Goal: Transaction & Acquisition: Purchase product/service

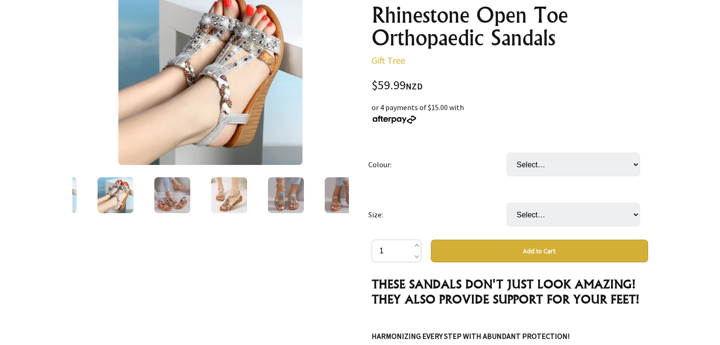
click at [170, 198] on img at bounding box center [172, 195] width 36 height 36
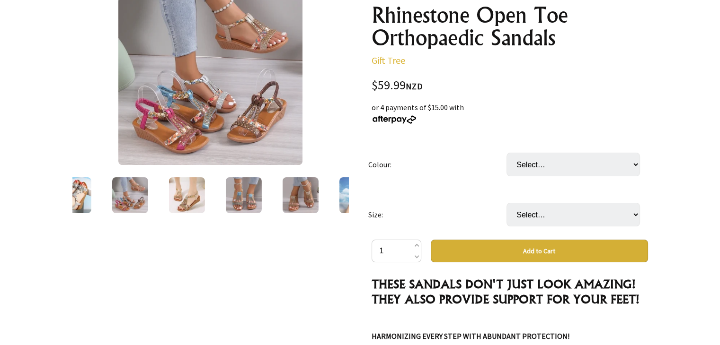
click at [189, 201] on img at bounding box center [186, 195] width 36 height 36
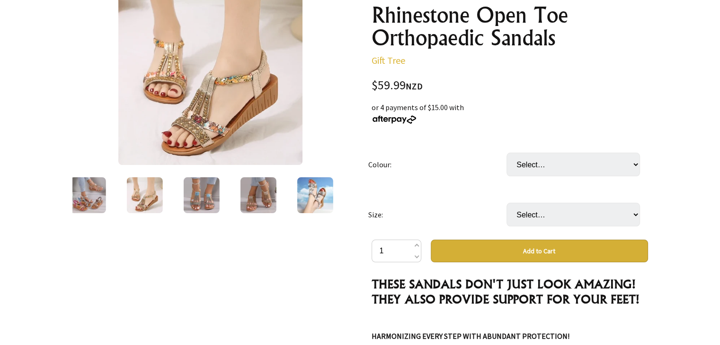
click at [265, 205] on img at bounding box center [258, 195] width 36 height 36
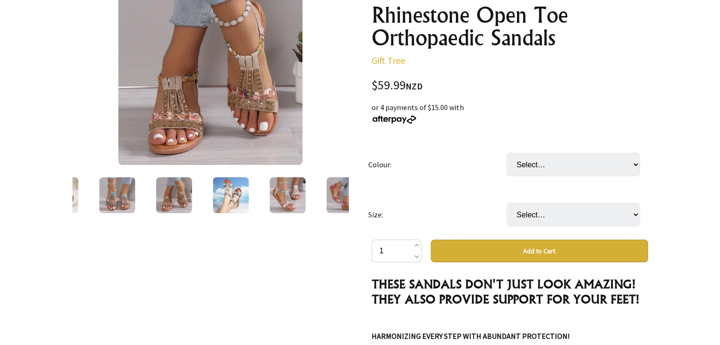
click at [285, 194] on img at bounding box center [287, 195] width 36 height 36
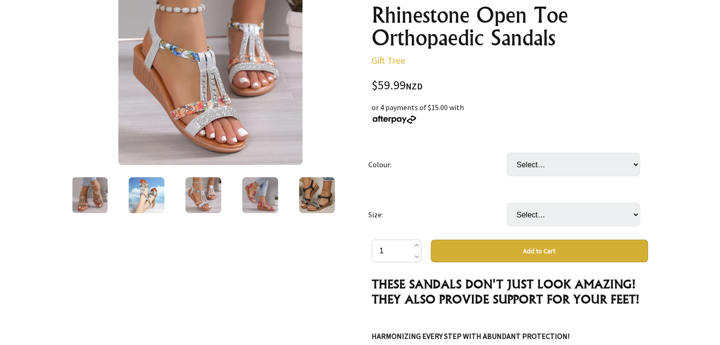
click at [319, 198] on img at bounding box center [317, 195] width 36 height 36
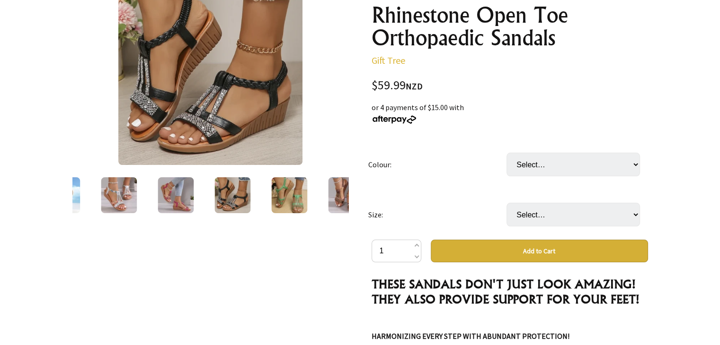
click at [339, 197] on img at bounding box center [346, 195] width 36 height 36
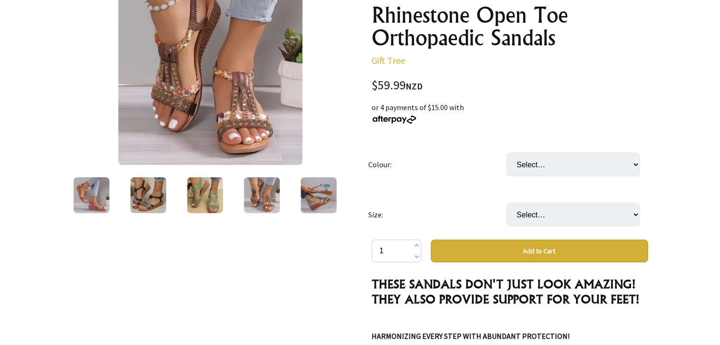
click at [149, 200] on img at bounding box center [148, 195] width 36 height 36
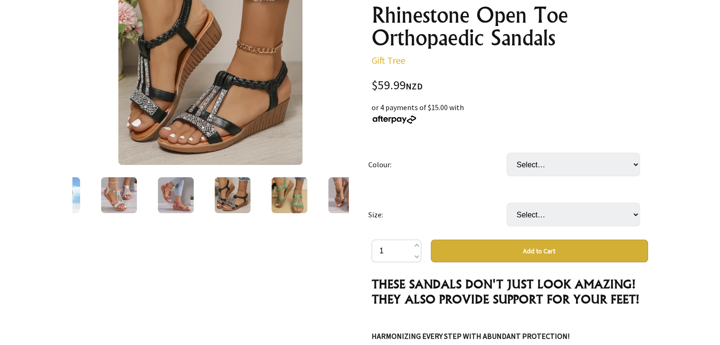
click at [288, 196] on img at bounding box center [289, 195] width 36 height 36
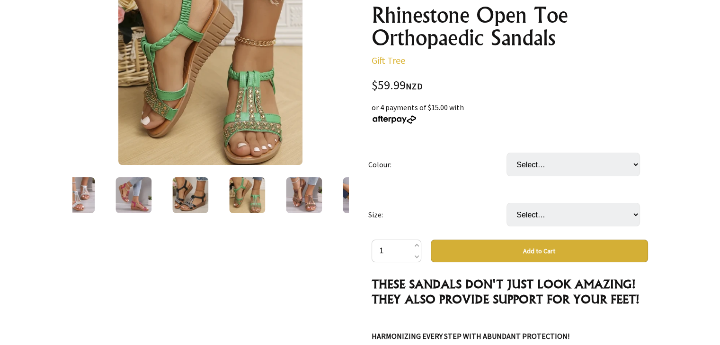
click at [307, 194] on img at bounding box center [304, 195] width 36 height 36
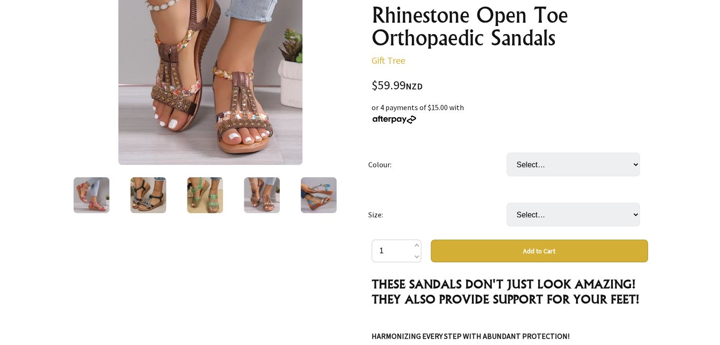
click at [314, 196] on img at bounding box center [318, 195] width 36 height 36
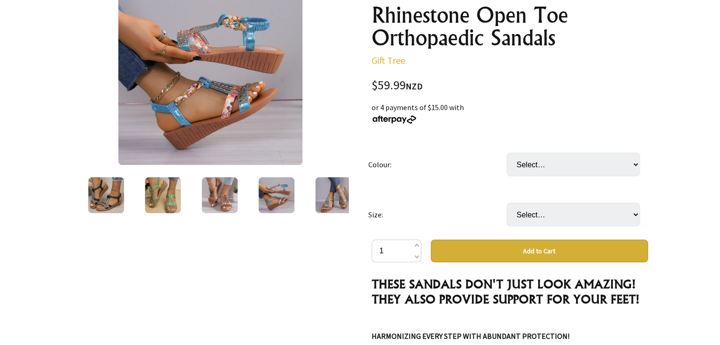
click at [331, 194] on img at bounding box center [333, 195] width 36 height 36
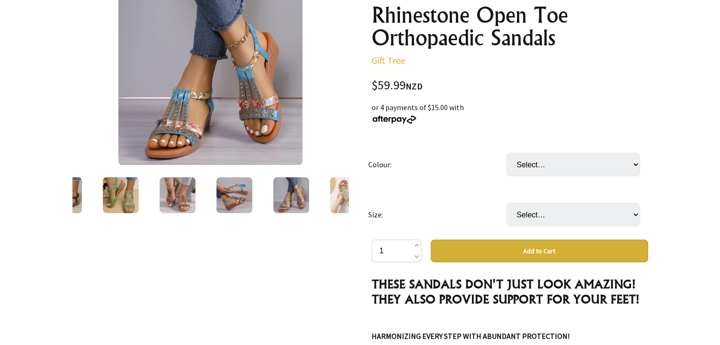
click at [345, 196] on img at bounding box center [348, 195] width 36 height 36
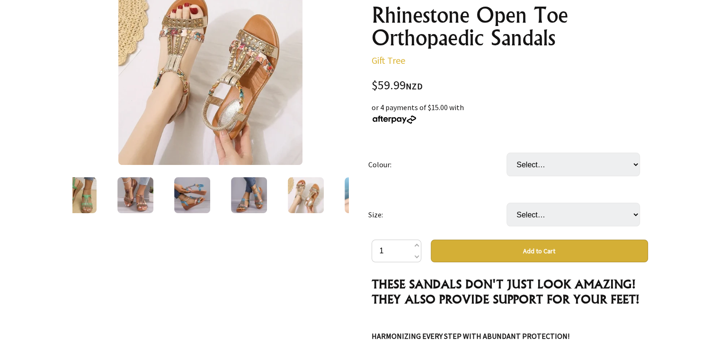
click at [346, 194] on img at bounding box center [362, 195] width 36 height 36
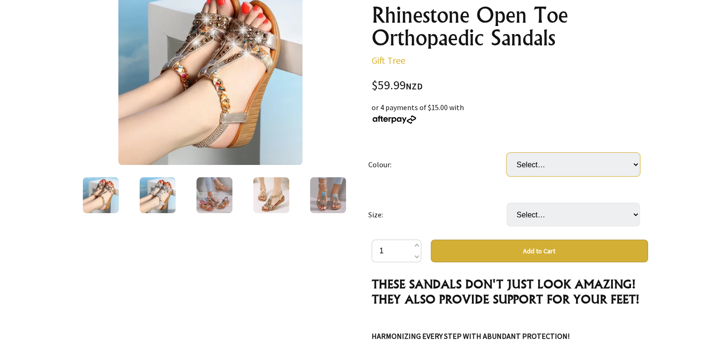
click at [635, 164] on select "Select… Gold Silver Blue [PERSON_NAME] Black Green Red Beige Orange" at bounding box center [572, 165] width 133 height 24
select select "Beige"
click at [506, 153] on select "Select… Gold Silver Blue [PERSON_NAME] Black Green Red Beige Orange" at bounding box center [572, 165] width 133 height 24
click at [639, 165] on select "Select… Gold Silver Blue [PERSON_NAME] Black Green Red Beige Orange" at bounding box center [572, 165] width 133 height 24
select select "Blue"
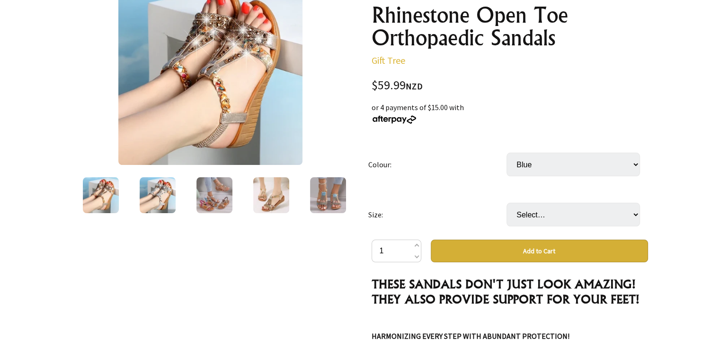
click at [506, 153] on select "Select… Gold Silver Blue [PERSON_NAME] Black Green Red Beige Orange" at bounding box center [572, 165] width 133 height 24
click at [635, 163] on select "Select… Gold Silver Blue [PERSON_NAME] Black Green Red Beige Orange" at bounding box center [572, 165] width 133 height 24
select select "Silver"
click at [506, 153] on select "Select… Gold Silver Blue [PERSON_NAME] Black Green Red Beige Orange" at bounding box center [572, 165] width 133 height 24
click at [636, 164] on select "Select… Gold Silver Blue [PERSON_NAME] Black Green Red Beige Orange" at bounding box center [572, 165] width 133 height 24
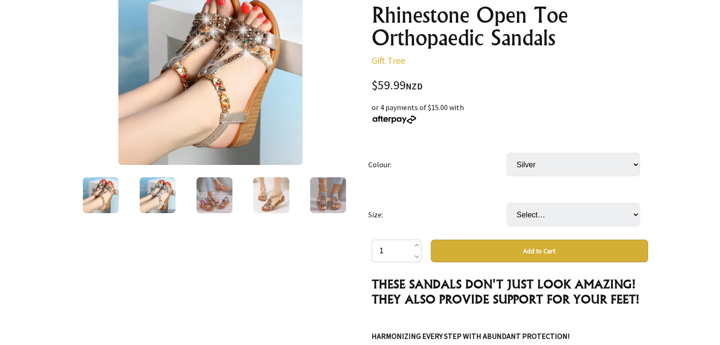
click at [228, 101] on img at bounding box center [210, 73] width 184 height 184
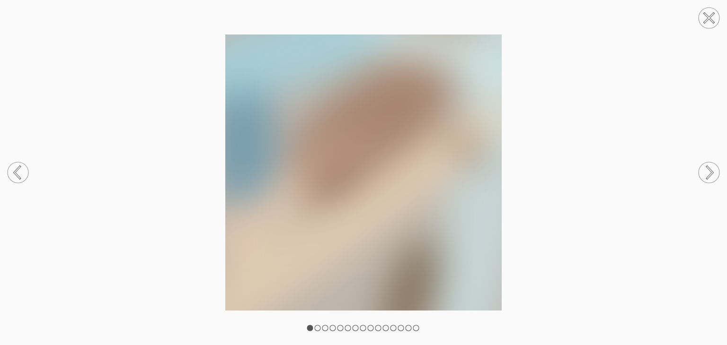
click at [228, 101] on oncord-rotator at bounding box center [363, 172] width 727 height 345
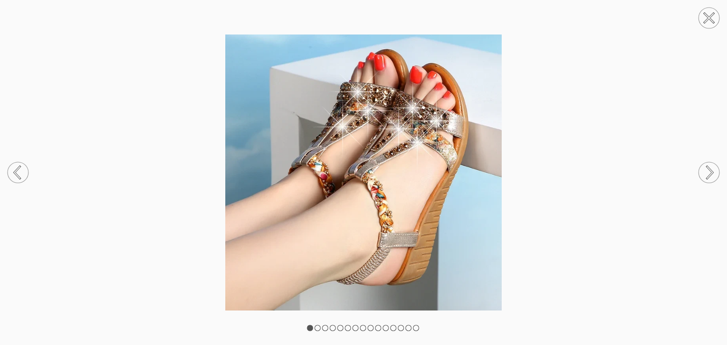
click at [711, 173] on circle at bounding box center [708, 172] width 21 height 21
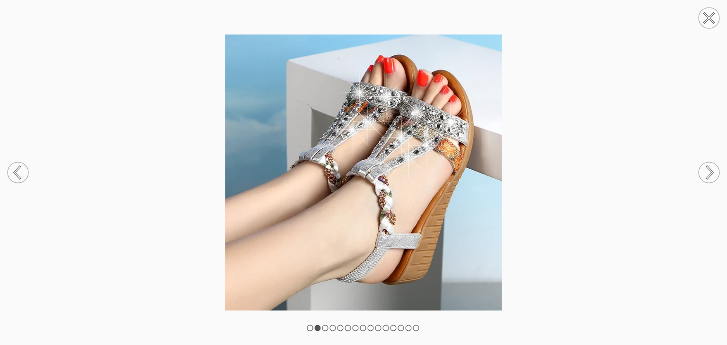
click at [19, 167] on icon at bounding box center [18, 173] width 36 height 50
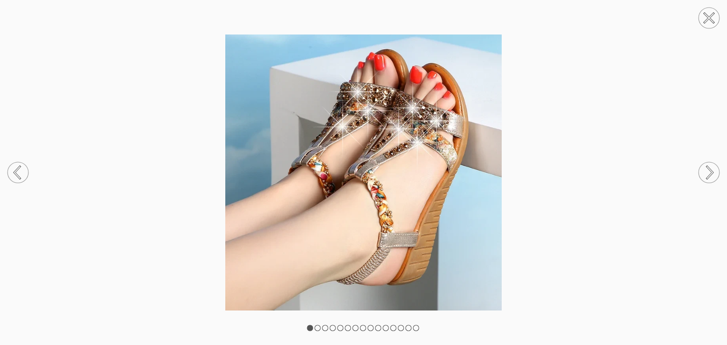
click at [716, 173] on circle at bounding box center [708, 172] width 21 height 21
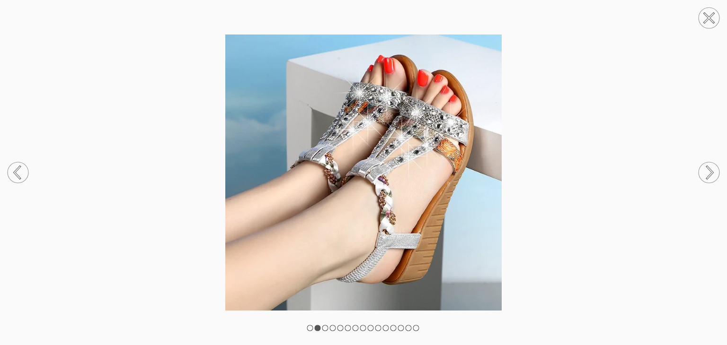
click at [716, 173] on circle at bounding box center [708, 172] width 21 height 21
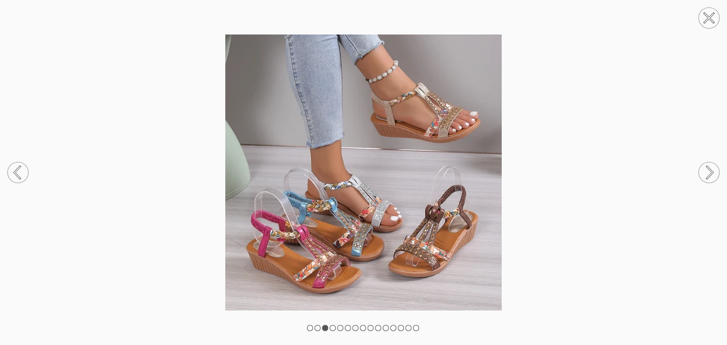
click at [15, 171] on icon at bounding box center [18, 173] width 6 height 12
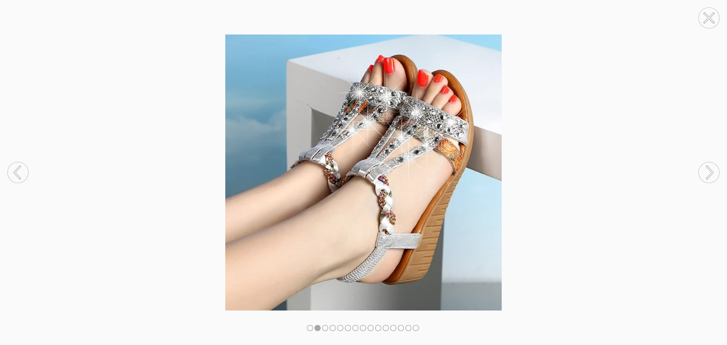
click at [15, 171] on icon at bounding box center [18, 173] width 6 height 12
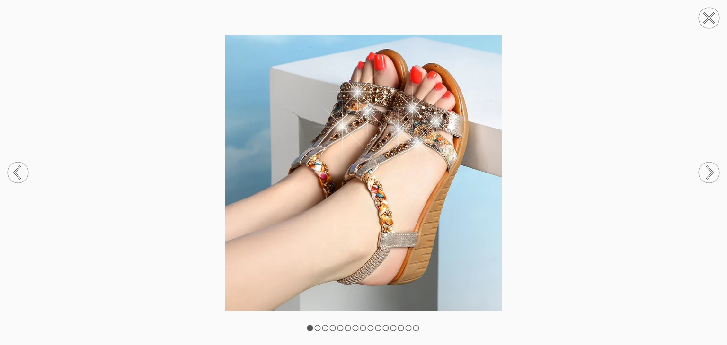
click at [712, 174] on icon at bounding box center [710, 173] width 6 height 12
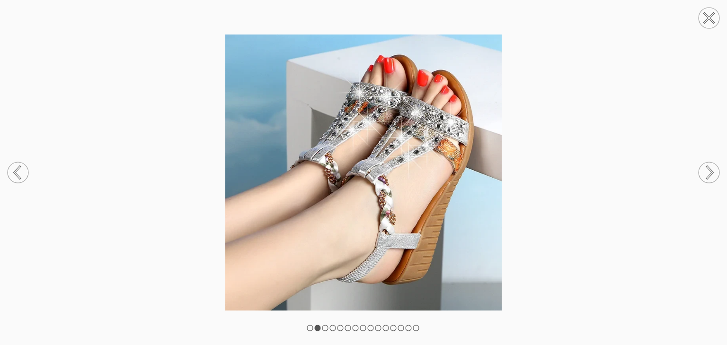
click at [712, 174] on icon at bounding box center [710, 173] width 6 height 12
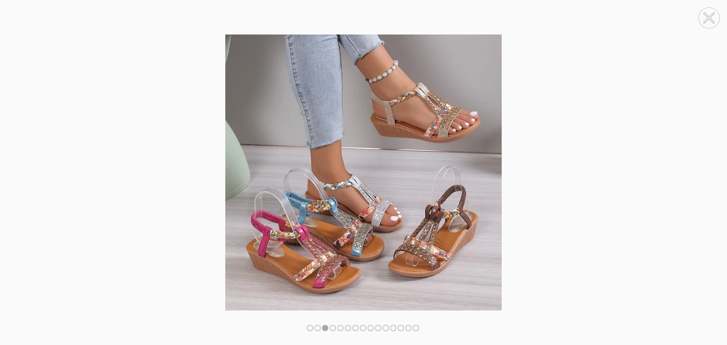
click at [712, 174] on icon at bounding box center [710, 173] width 6 height 12
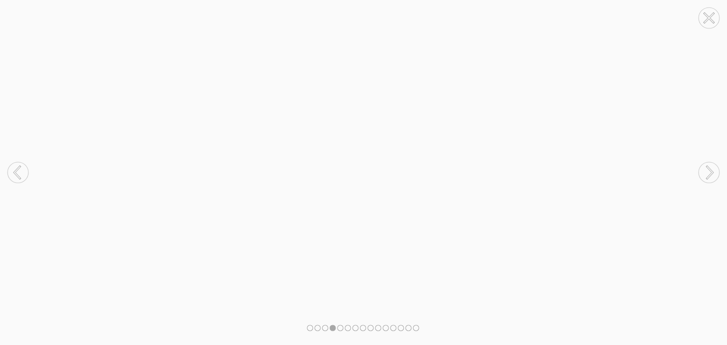
click at [712, 174] on icon at bounding box center [710, 173] width 6 height 12
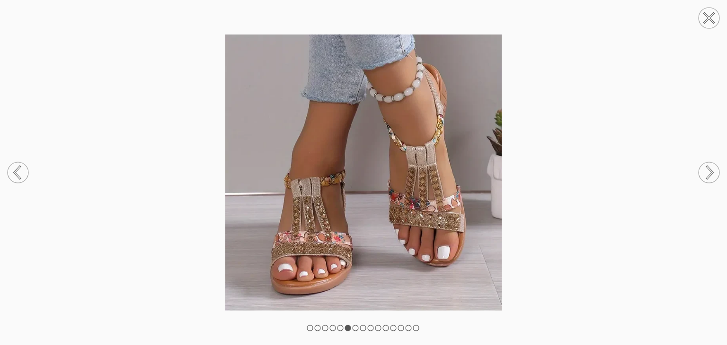
click at [709, 173] on circle at bounding box center [708, 172] width 21 height 21
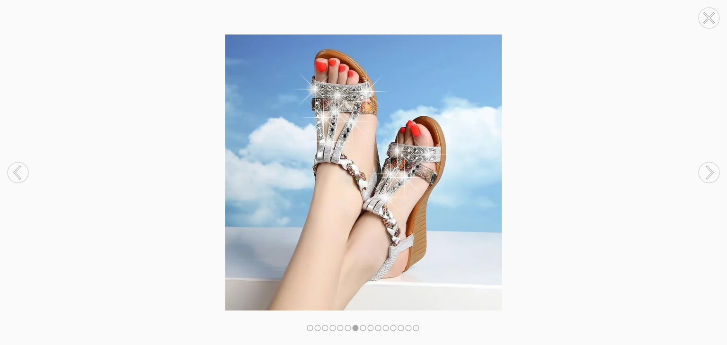
click at [709, 173] on circle at bounding box center [708, 172] width 21 height 21
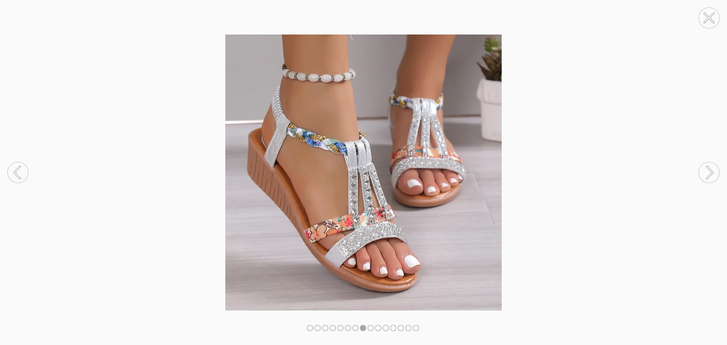
click at [709, 173] on circle at bounding box center [708, 172] width 21 height 21
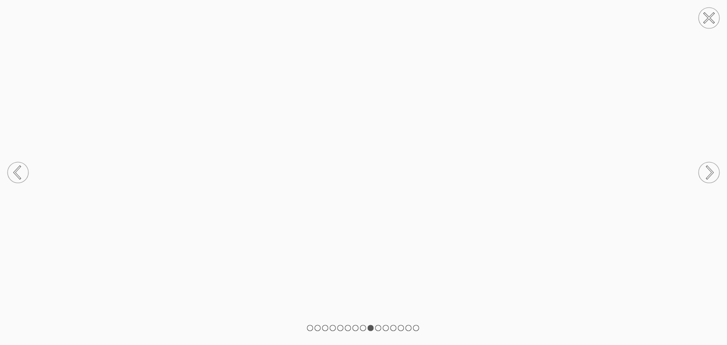
click at [709, 173] on circle at bounding box center [708, 172] width 21 height 21
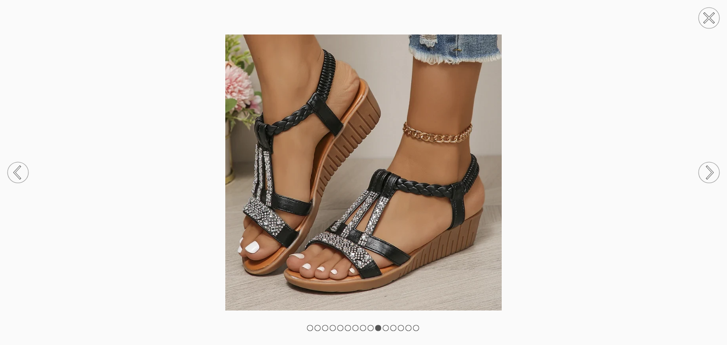
click at [709, 173] on circle at bounding box center [708, 172] width 21 height 21
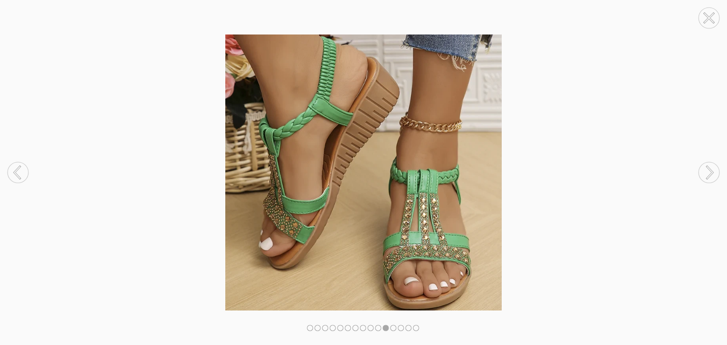
click at [709, 173] on circle at bounding box center [708, 172] width 21 height 21
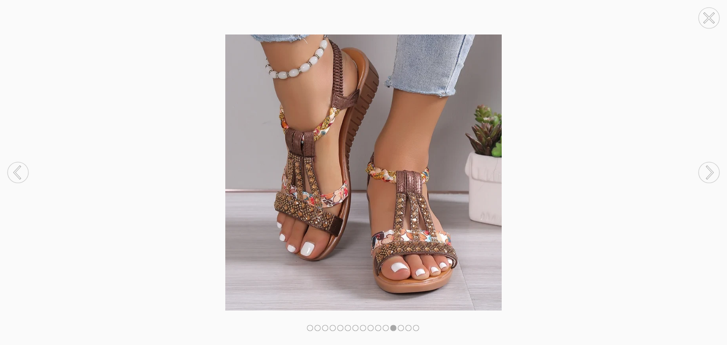
click at [709, 173] on circle at bounding box center [708, 172] width 21 height 21
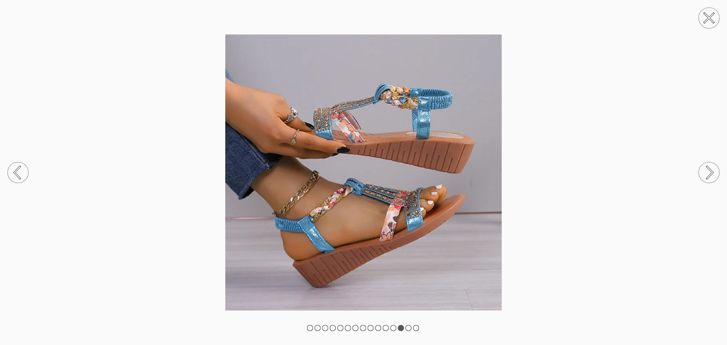
click at [709, 173] on circle at bounding box center [708, 172] width 21 height 21
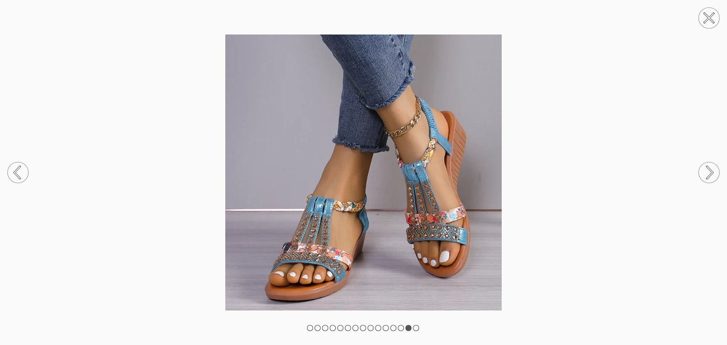
click at [709, 173] on circle at bounding box center [708, 172] width 21 height 21
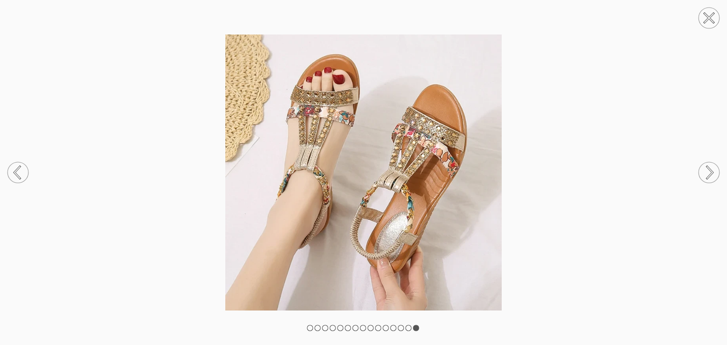
click at [6, 171] on icon at bounding box center [18, 173] width 36 height 50
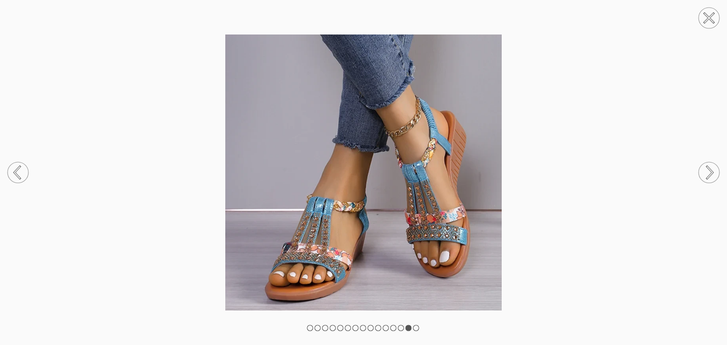
click at [26, 171] on circle at bounding box center [18, 172] width 21 height 21
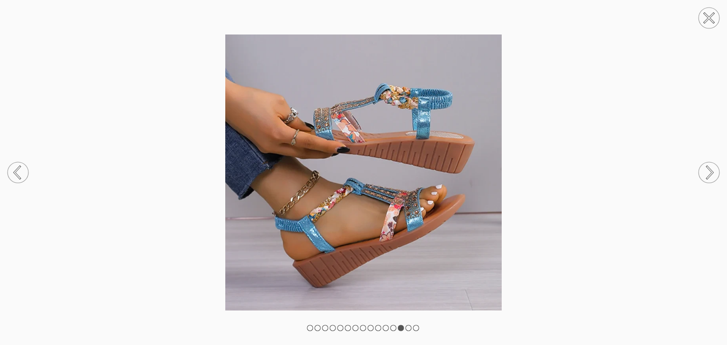
click at [714, 174] on circle at bounding box center [708, 172] width 21 height 21
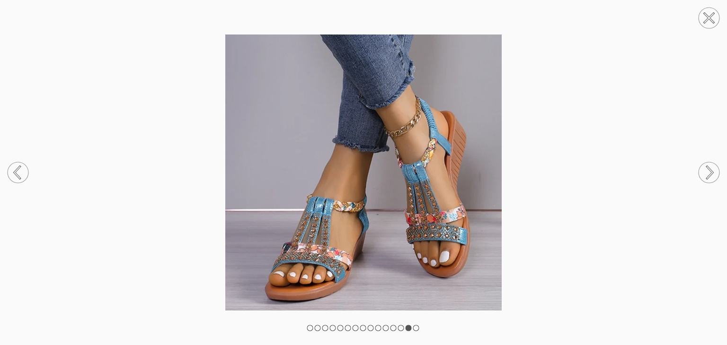
click at [715, 173] on circle at bounding box center [708, 172] width 21 height 21
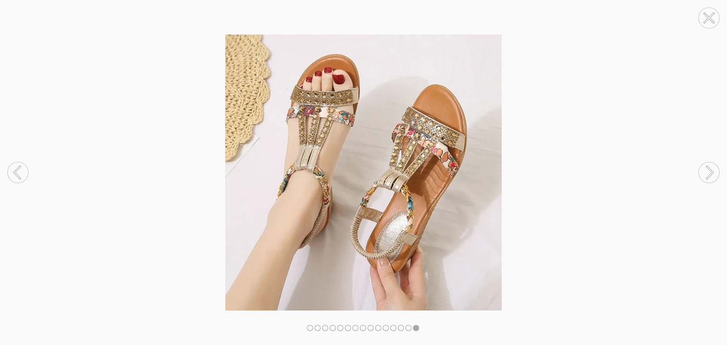
click at [715, 173] on circle at bounding box center [708, 172] width 21 height 21
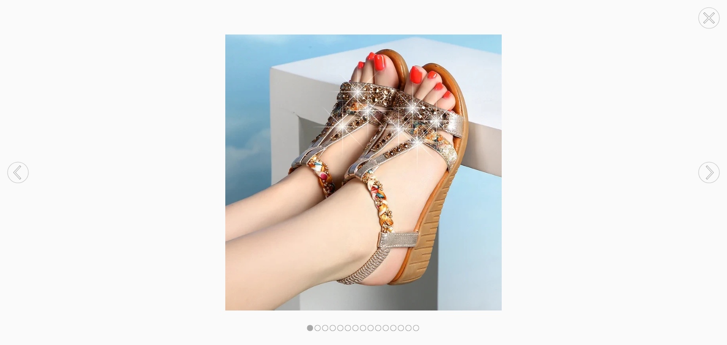
click at [715, 173] on circle at bounding box center [708, 172] width 21 height 21
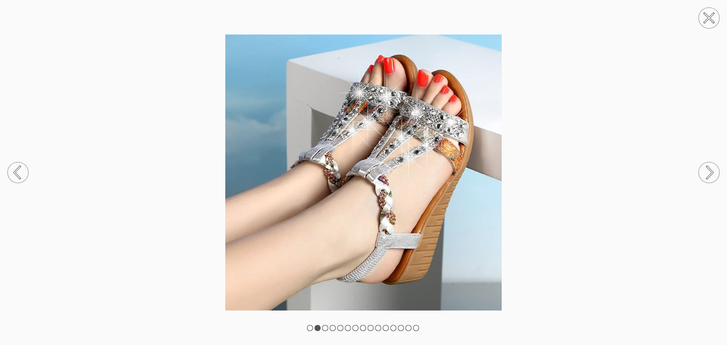
click at [715, 173] on circle at bounding box center [708, 172] width 21 height 21
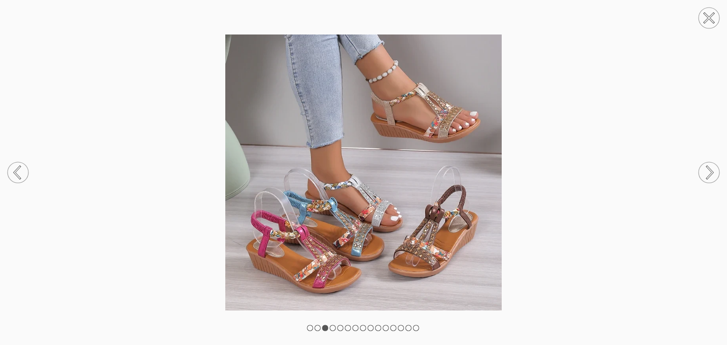
click at [707, 18] on circle at bounding box center [708, 18] width 21 height 21
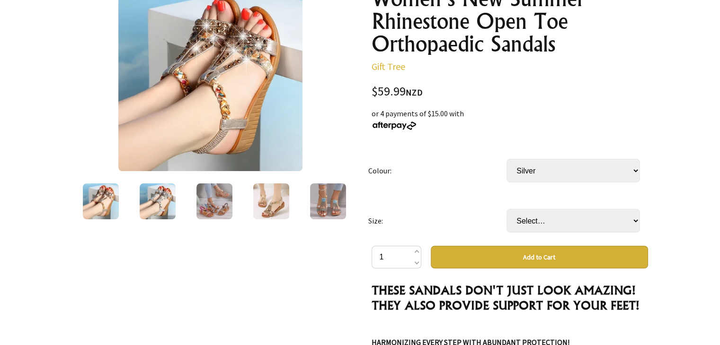
scroll to position [142, 0]
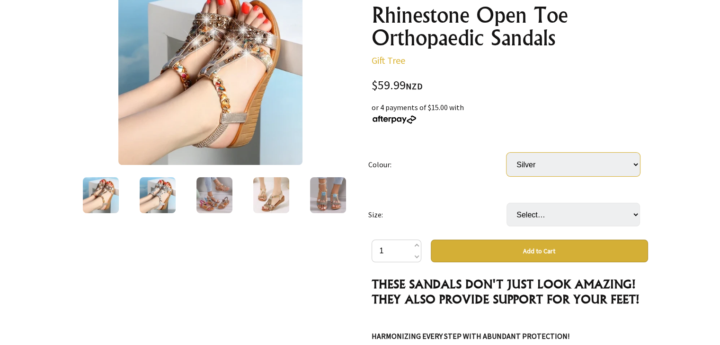
click at [634, 165] on select "Select… Gold Silver Blue [PERSON_NAME] Black Green Red Beige Orange" at bounding box center [572, 165] width 133 height 24
select select "Brown"
click at [506, 153] on select "Select… Gold Silver Blue [PERSON_NAME] Black Green Red Beige Orange" at bounding box center [572, 165] width 133 height 24
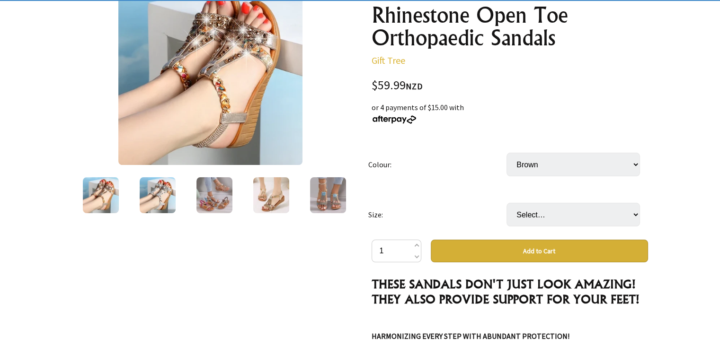
click at [532, 234] on td "Select… 35 36 37 .38 39 40 41" at bounding box center [575, 215] width 138 height 50
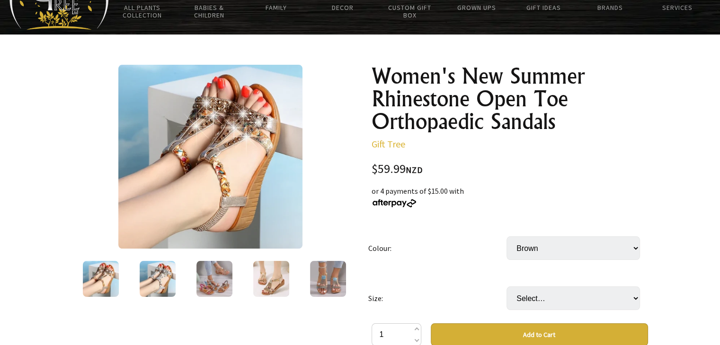
scroll to position [95, 0]
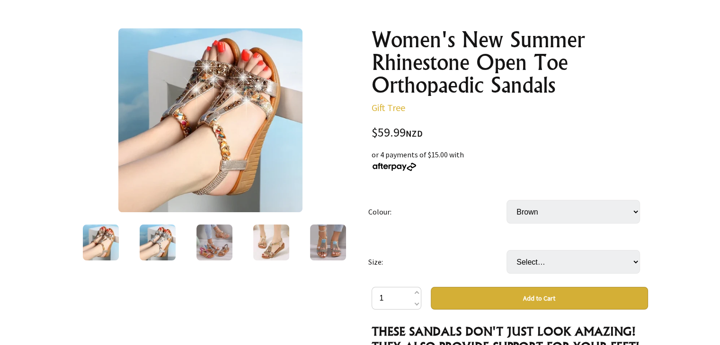
click at [335, 245] on img at bounding box center [328, 243] width 36 height 36
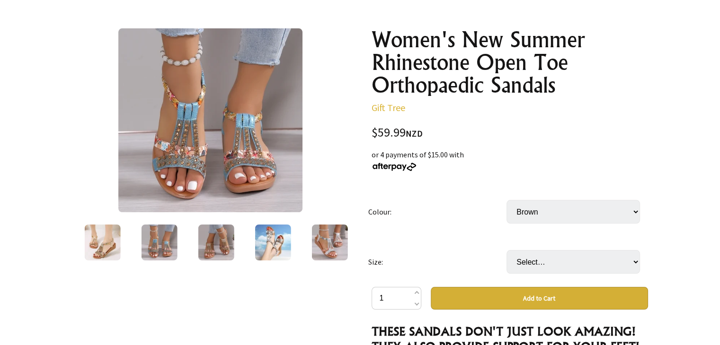
click at [335, 245] on img at bounding box center [329, 243] width 36 height 36
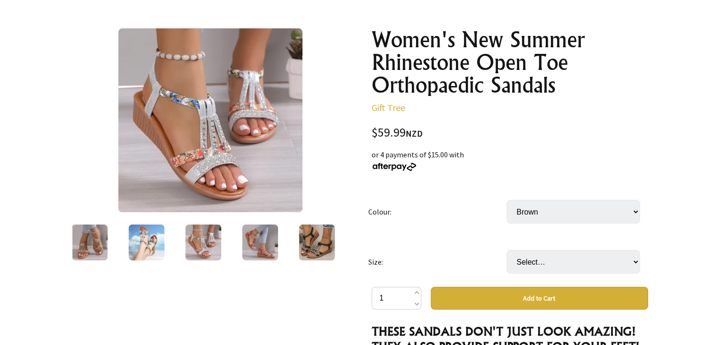
click at [324, 247] on img at bounding box center [317, 243] width 36 height 36
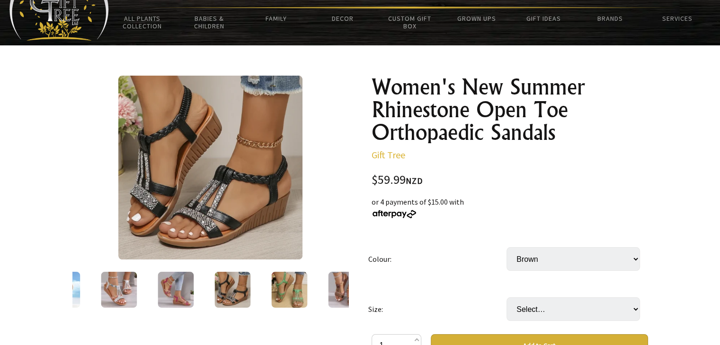
scroll to position [47, 0]
click at [340, 293] on img at bounding box center [346, 290] width 36 height 36
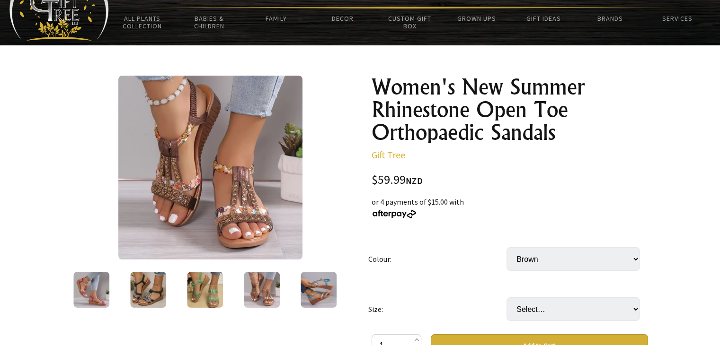
click at [325, 291] on img at bounding box center [318, 290] width 36 height 36
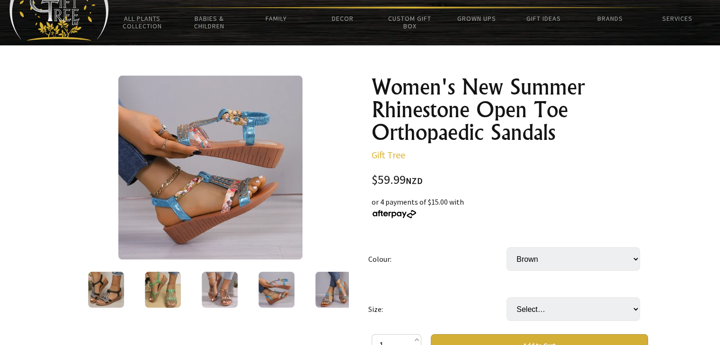
click at [337, 284] on img at bounding box center [333, 290] width 36 height 36
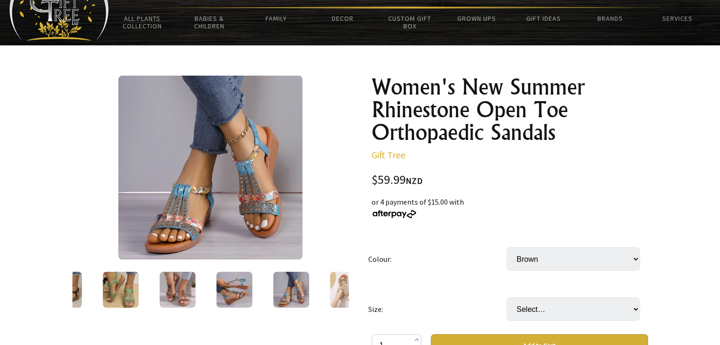
click at [339, 292] on img at bounding box center [348, 290] width 36 height 36
